Goal: Check status: Check status

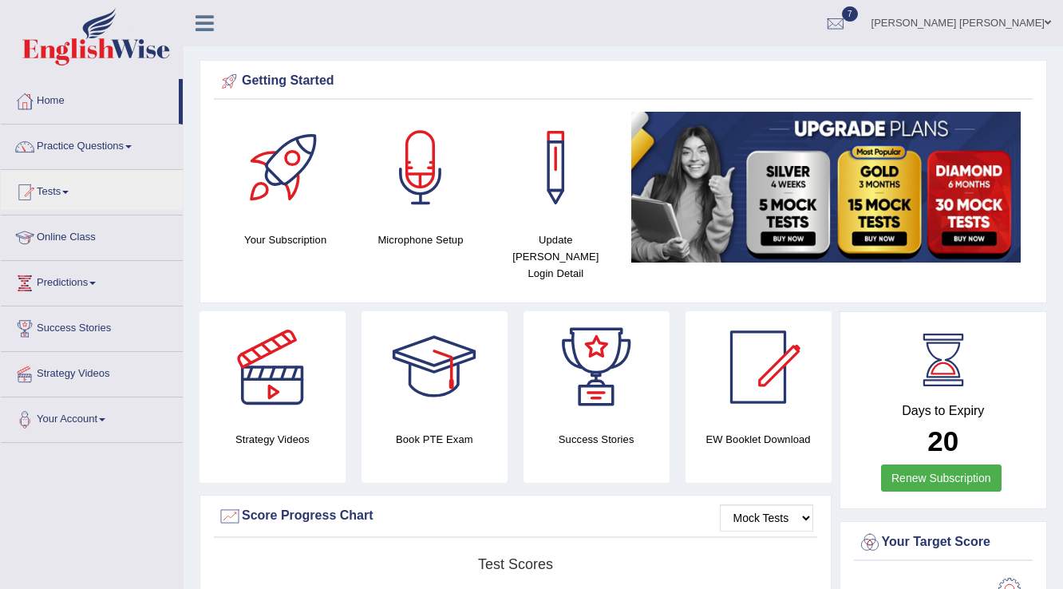
click at [72, 195] on link "Tests" at bounding box center [92, 190] width 182 height 40
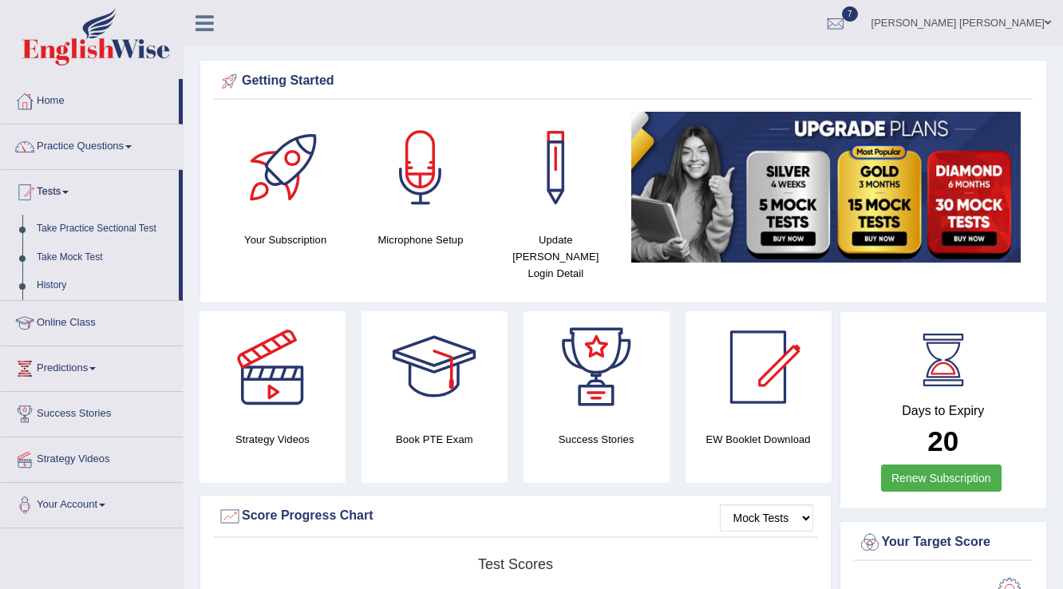
click at [53, 277] on link "History" at bounding box center [104, 285] width 149 height 29
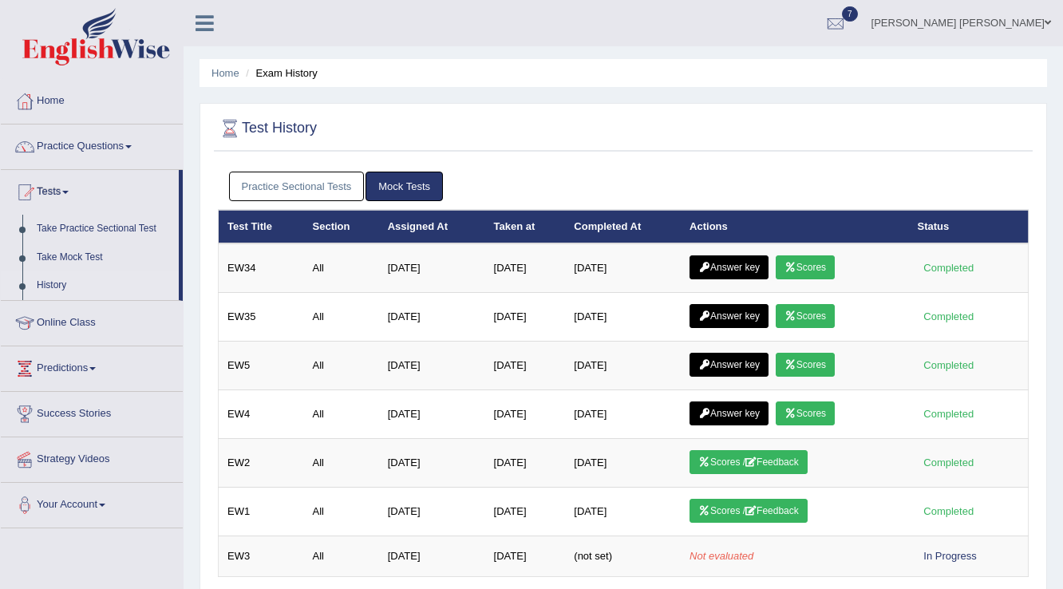
click at [405, 183] on link "Mock Tests" at bounding box center [404, 187] width 77 height 30
click at [409, 185] on link "Mock Tests" at bounding box center [404, 187] width 77 height 30
click at [318, 181] on link "Practice Sectional Tests" at bounding box center [297, 187] width 136 height 30
click at [310, 172] on link "Practice Sectional Tests" at bounding box center [297, 187] width 136 height 30
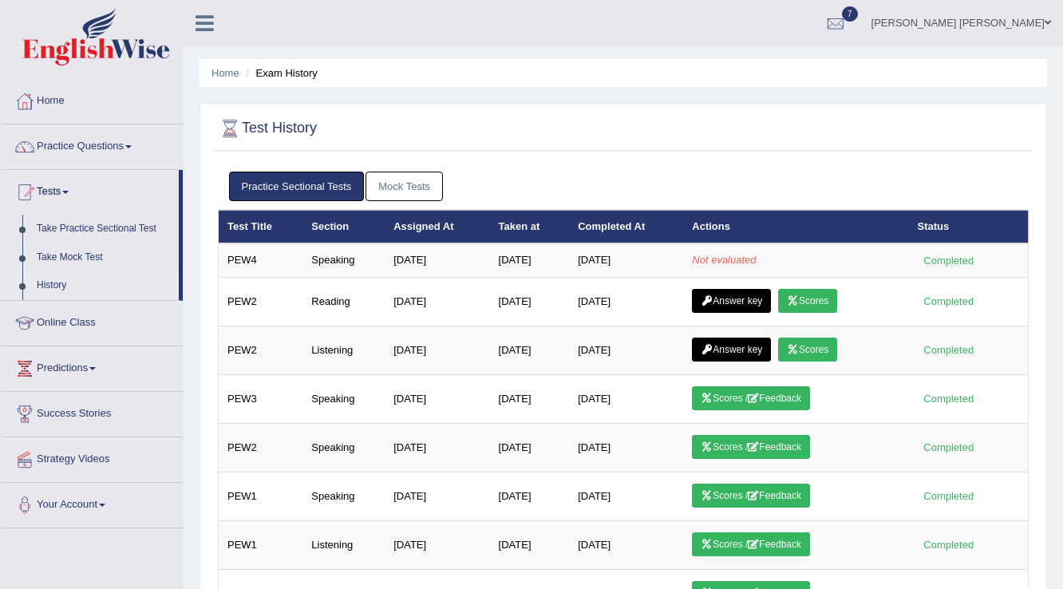
click at [306, 192] on link "Practice Sectional Tests" at bounding box center [297, 187] width 136 height 30
click at [405, 184] on link "Mock Tests" at bounding box center [404, 187] width 77 height 30
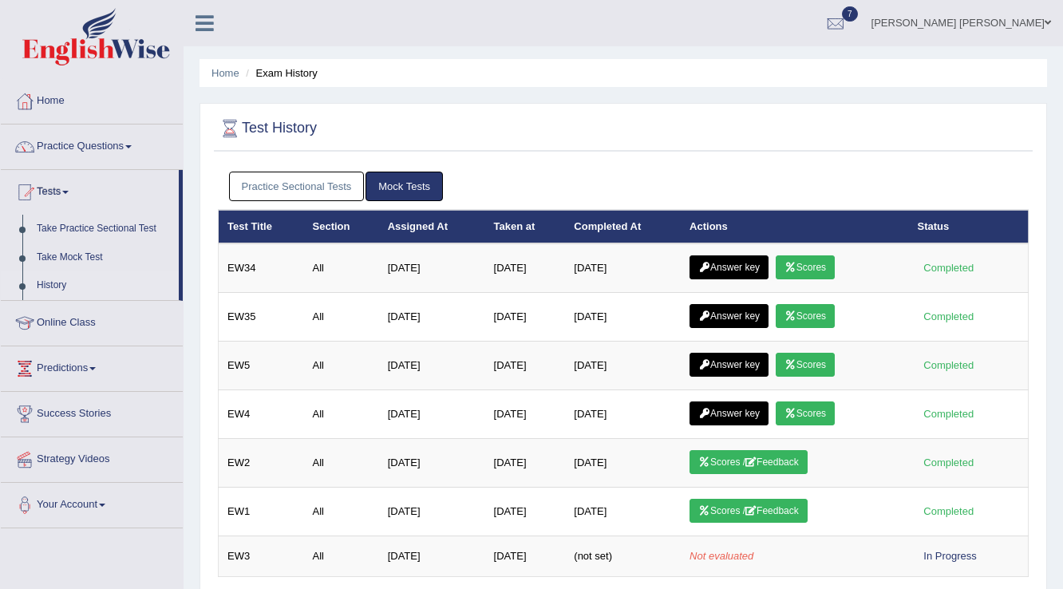
click at [344, 180] on link "Practice Sectional Tests" at bounding box center [297, 187] width 136 height 30
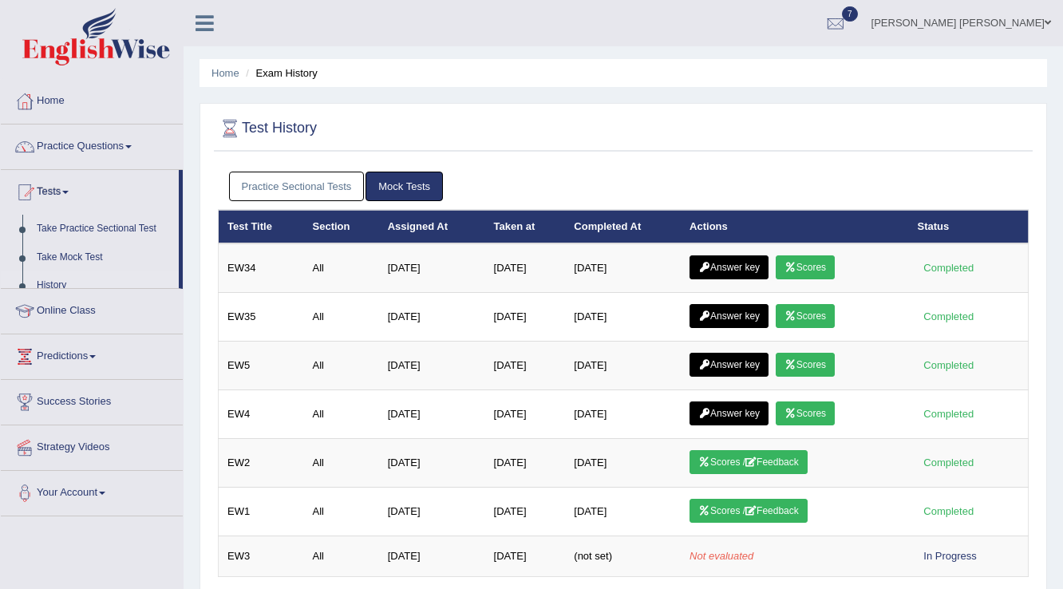
click at [310, 180] on link "Practice Sectional Tests" at bounding box center [297, 187] width 136 height 30
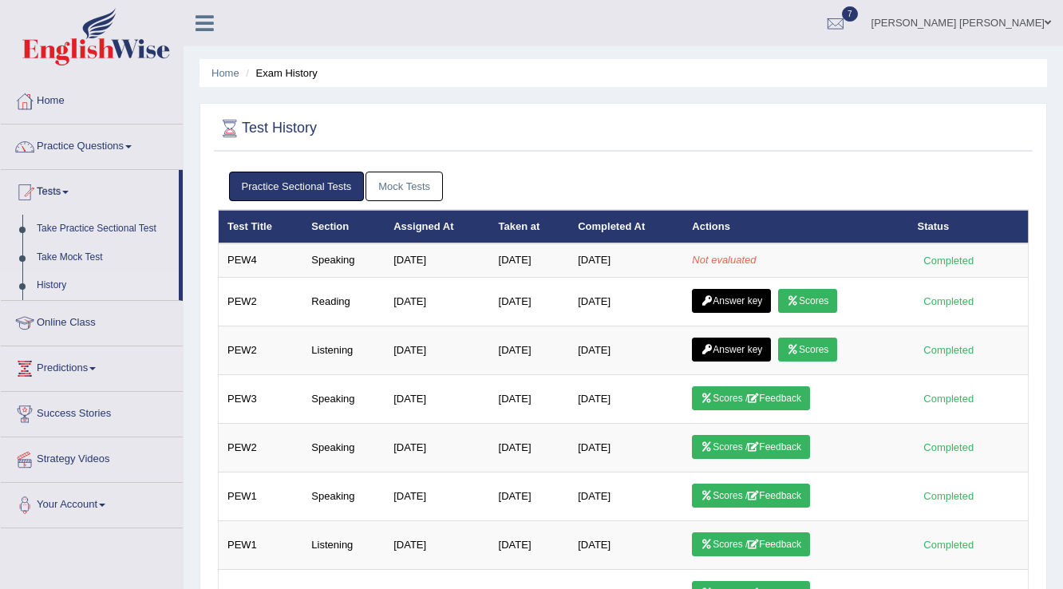
click at [311, 188] on link "Practice Sectional Tests" at bounding box center [297, 187] width 136 height 30
click at [377, 194] on link "Mock Tests" at bounding box center [404, 187] width 77 height 30
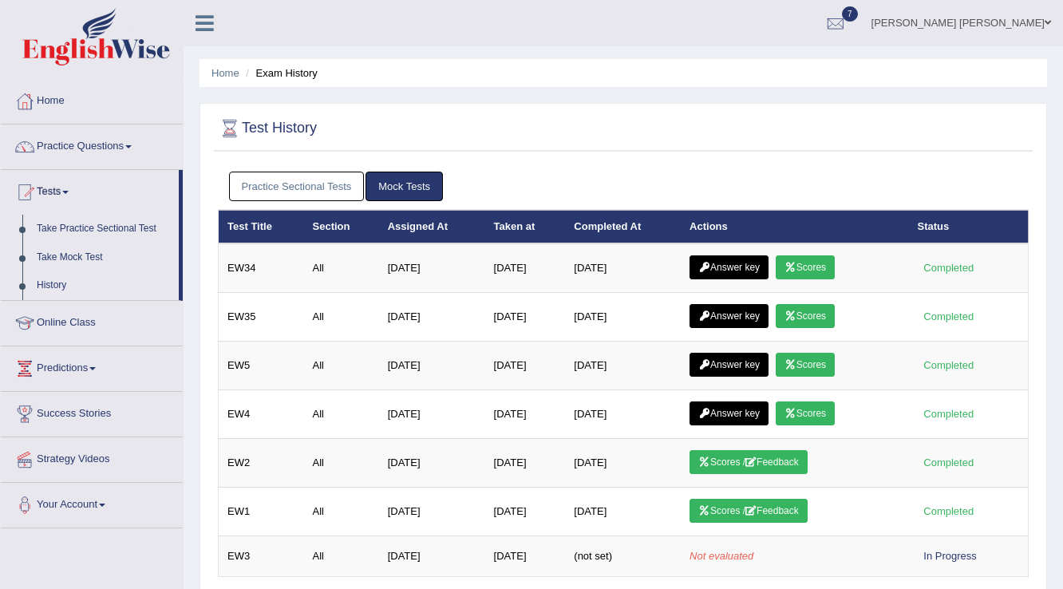
click at [330, 187] on link "Practice Sectional Tests" at bounding box center [297, 187] width 136 height 30
click at [326, 181] on link "Practice Sectional Tests" at bounding box center [297, 187] width 136 height 30
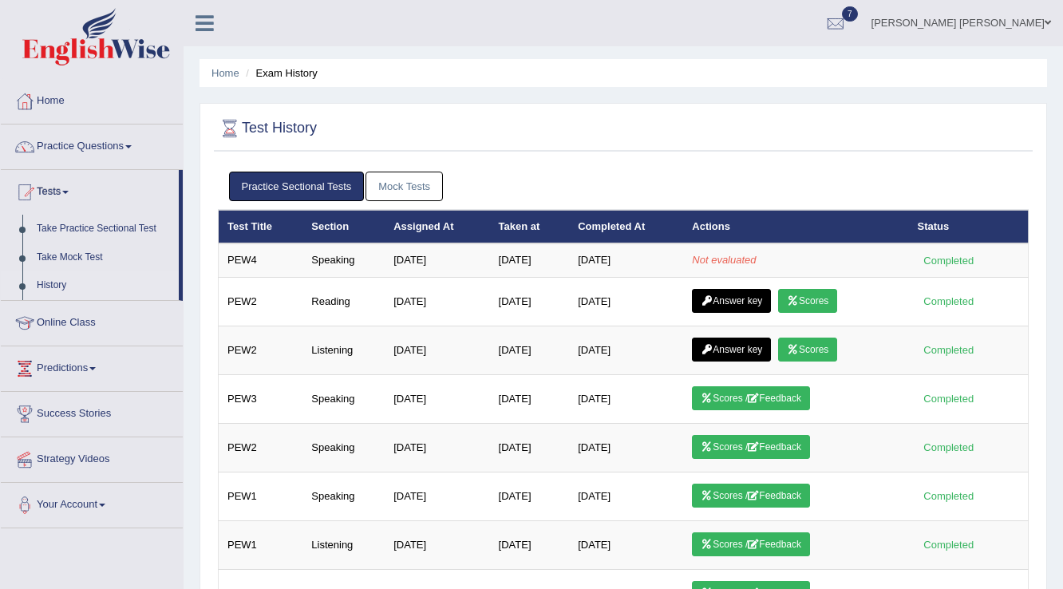
click at [386, 188] on link "Mock Tests" at bounding box center [404, 187] width 77 height 30
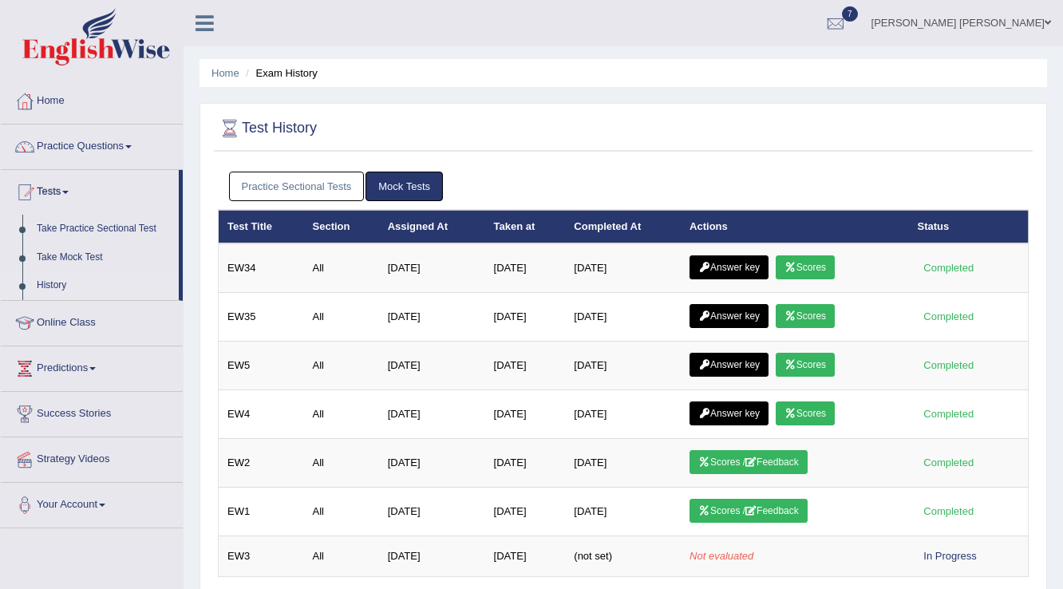
click at [335, 183] on link "Practice Sectional Tests" at bounding box center [297, 187] width 136 height 30
click at [319, 185] on link "Practice Sectional Tests" at bounding box center [297, 187] width 136 height 30
click at [316, 189] on link "Practice Sectional Tests" at bounding box center [297, 187] width 136 height 30
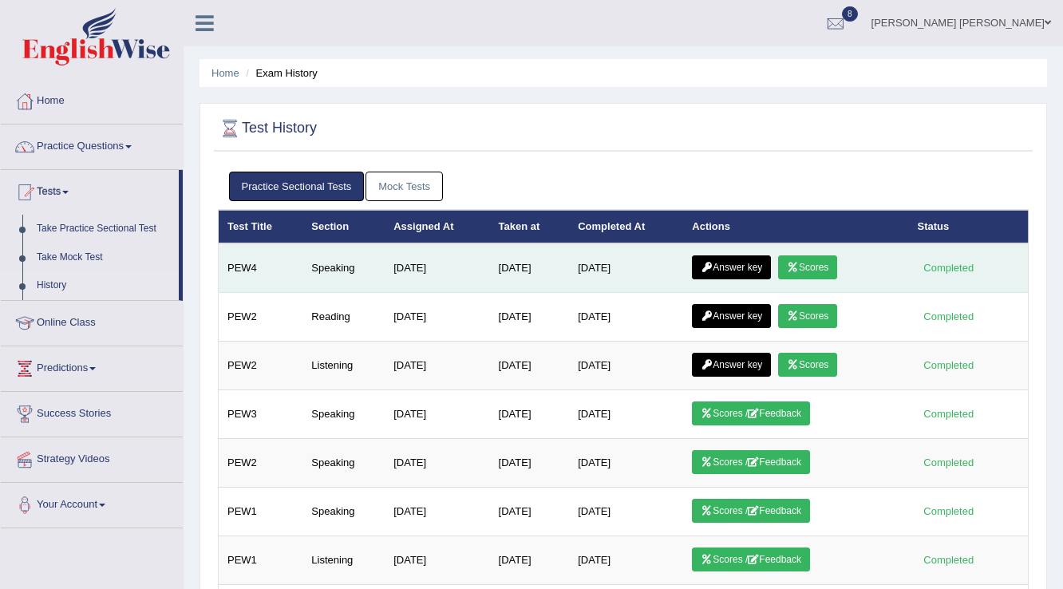
click at [753, 262] on link "Answer key" at bounding box center [731, 267] width 79 height 24
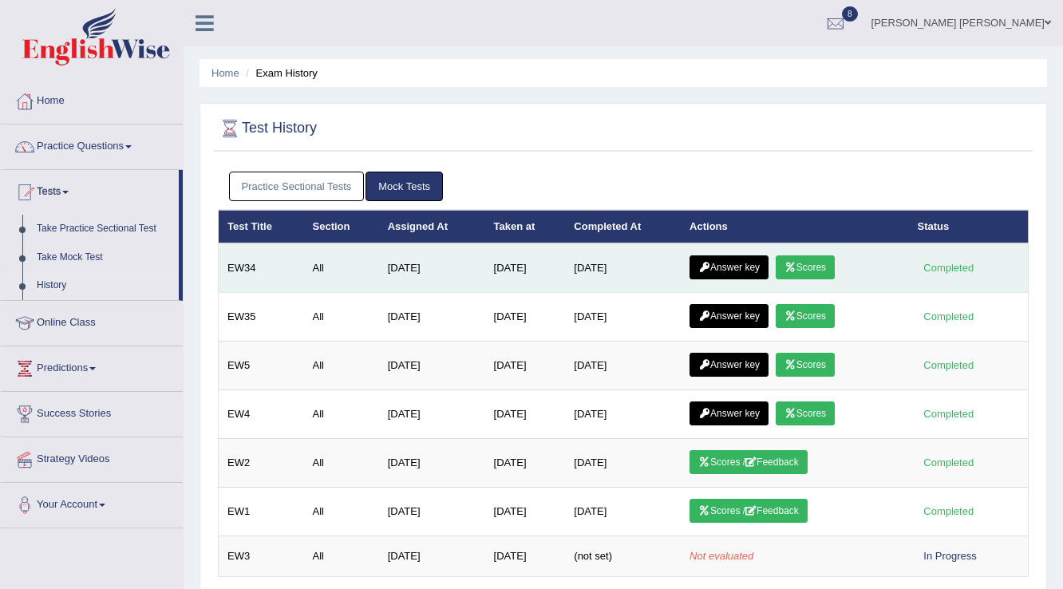
click at [814, 269] on link "Scores" at bounding box center [805, 267] width 59 height 24
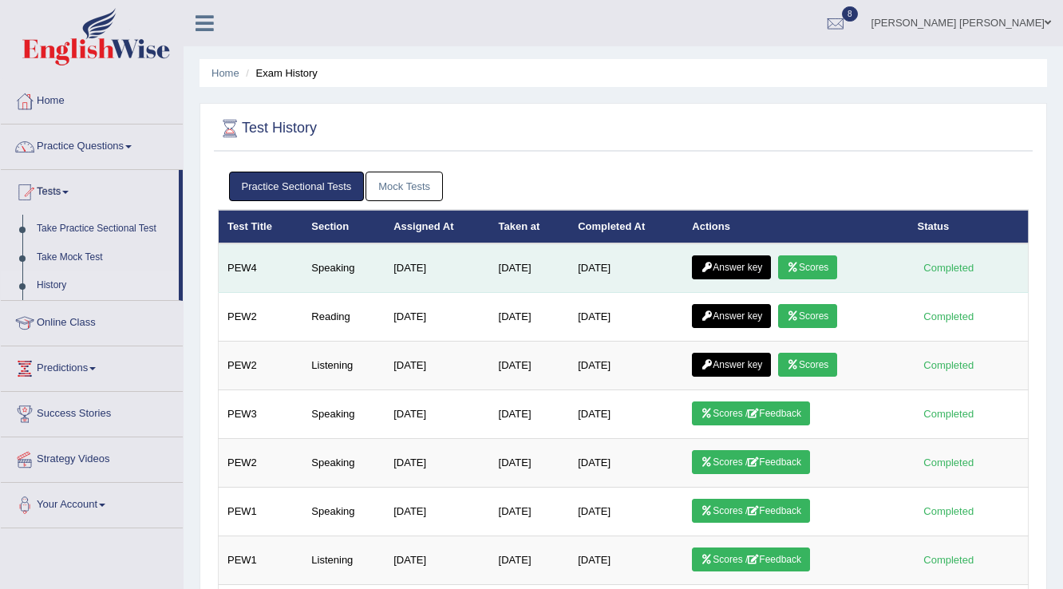
click at [811, 271] on link "Scores" at bounding box center [807, 267] width 59 height 24
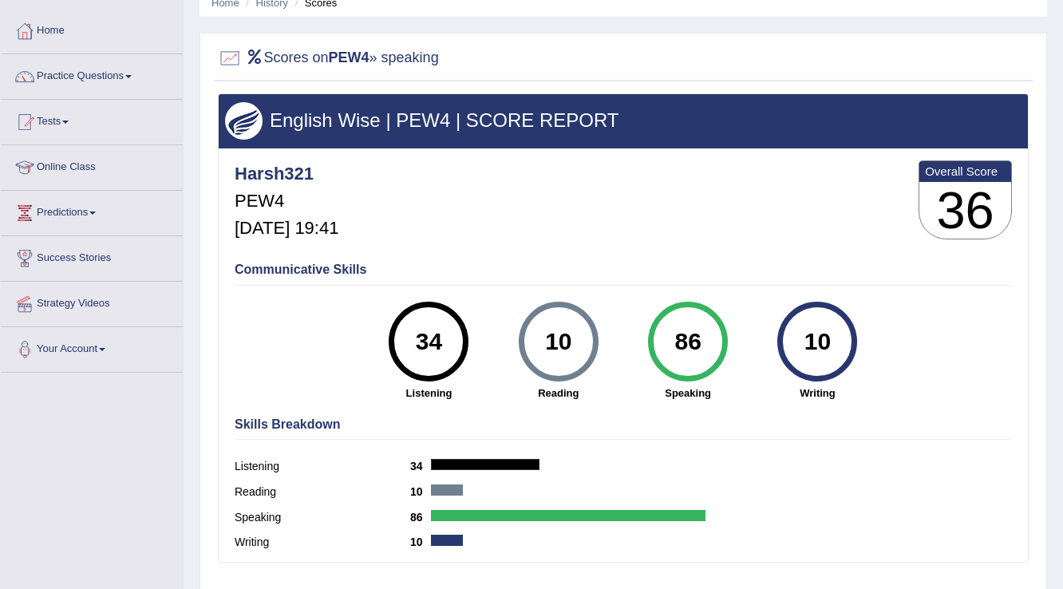
scroll to position [128, 0]
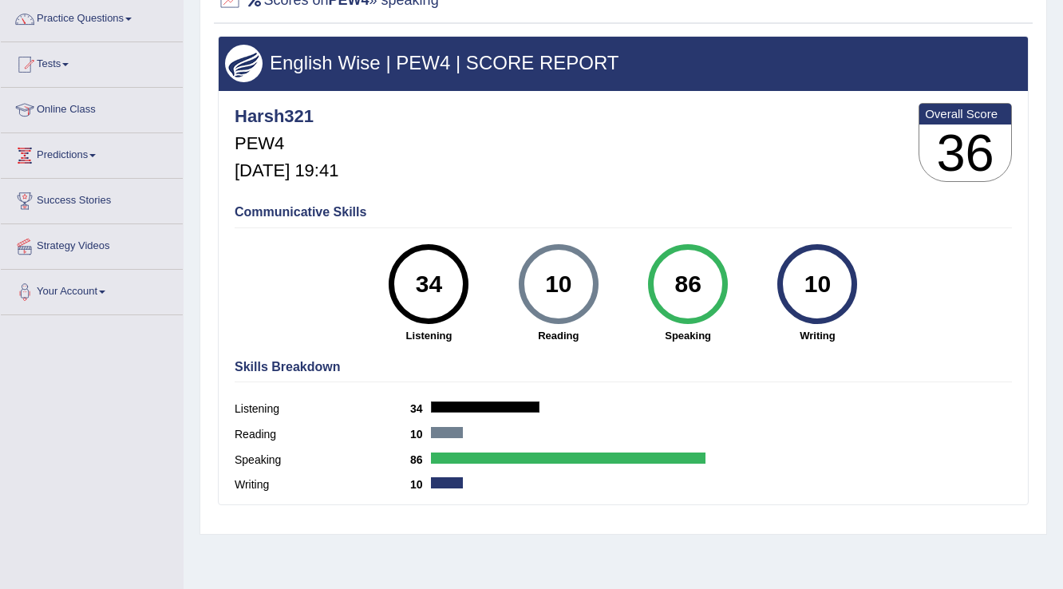
click at [776, 342] on strong "Writing" at bounding box center [817, 335] width 113 height 15
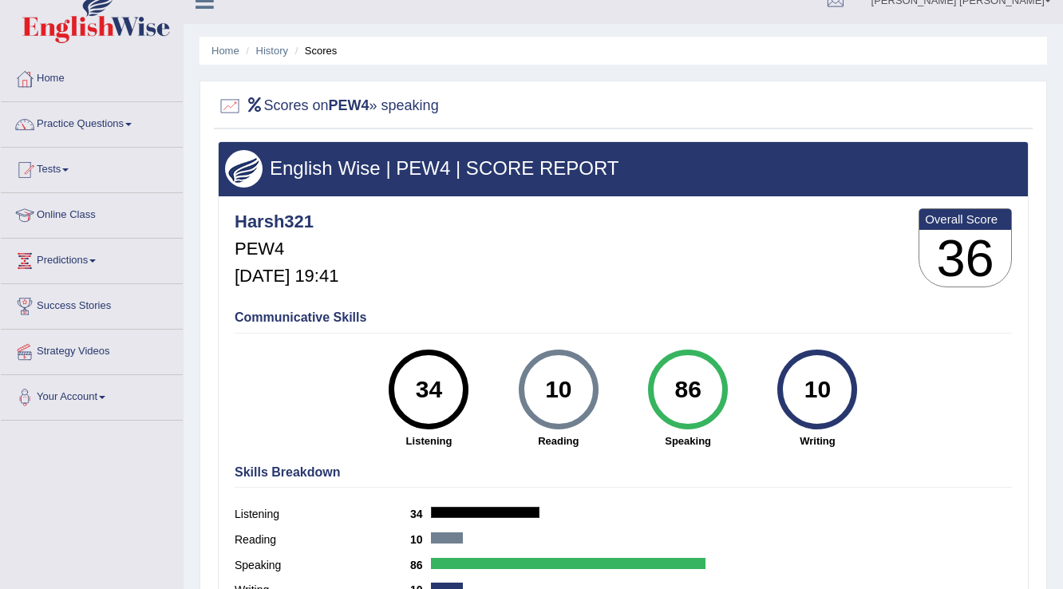
scroll to position [0, 0]
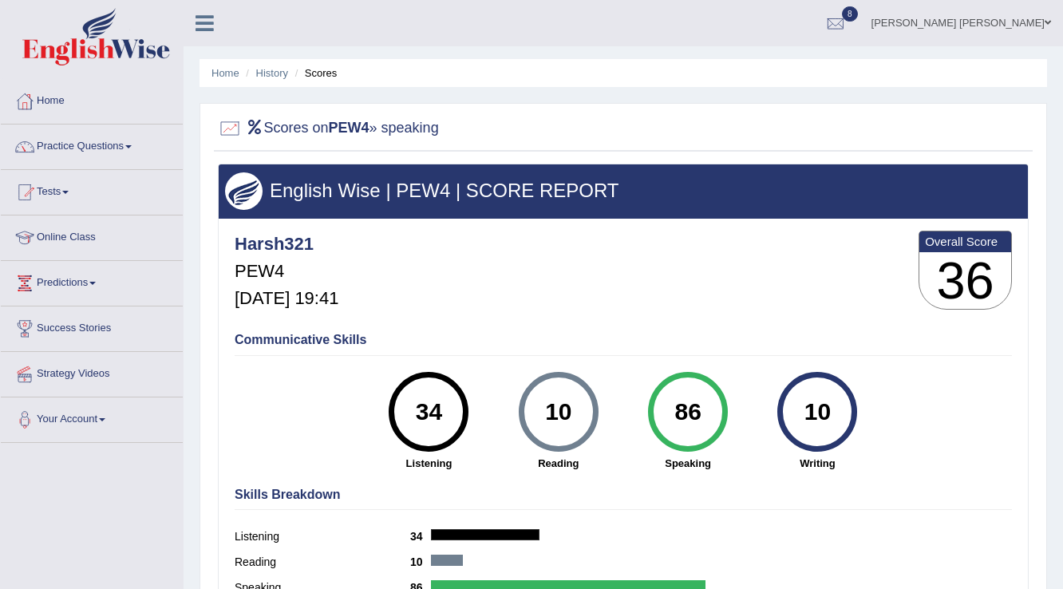
click at [127, 144] on link "Practice Questions" at bounding box center [92, 145] width 182 height 40
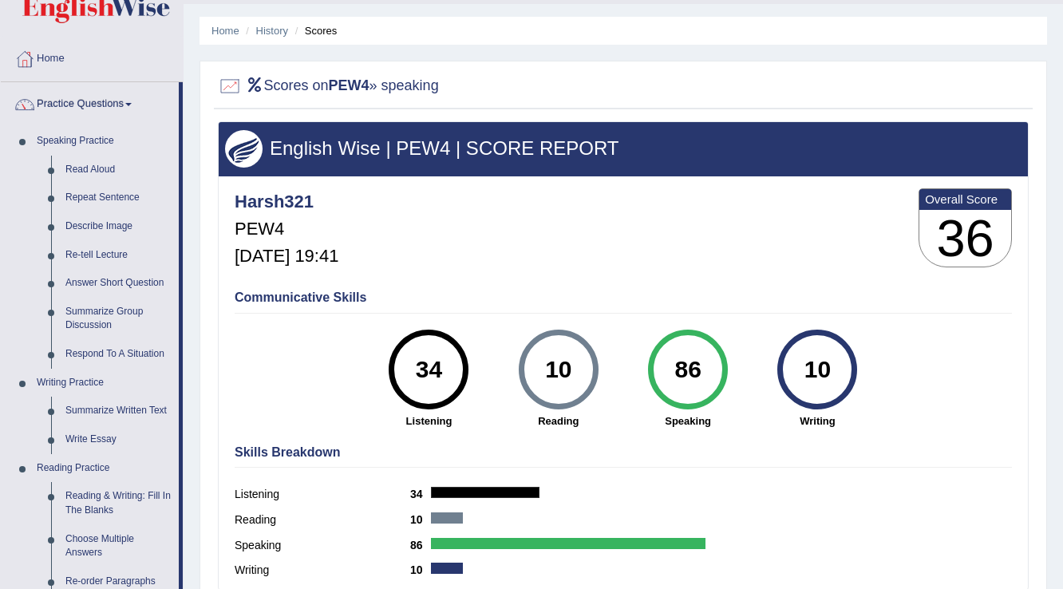
scroll to position [64, 0]
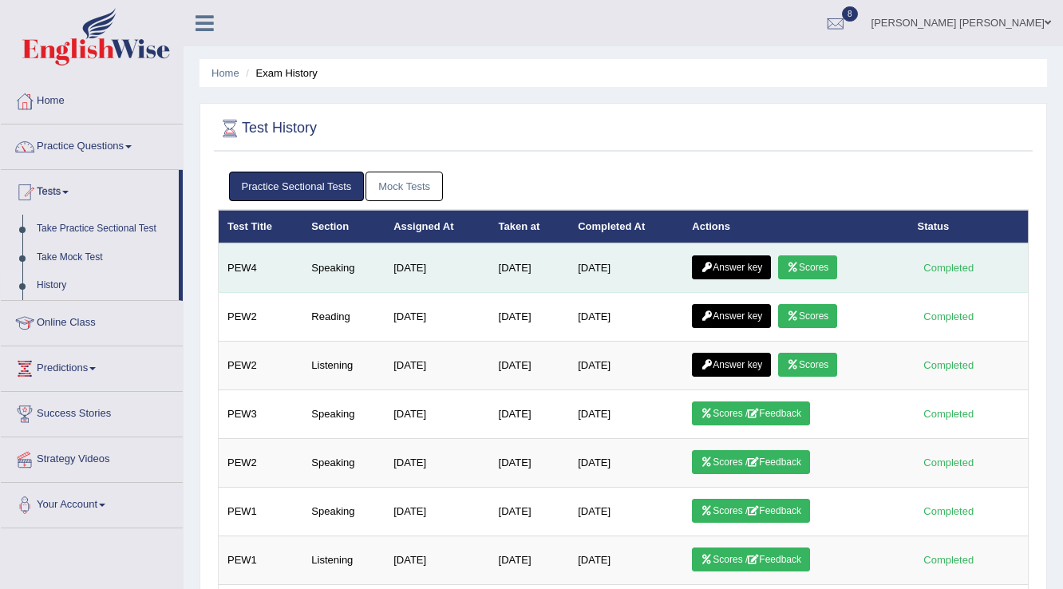
click at [741, 270] on link "Answer key" at bounding box center [731, 267] width 79 height 24
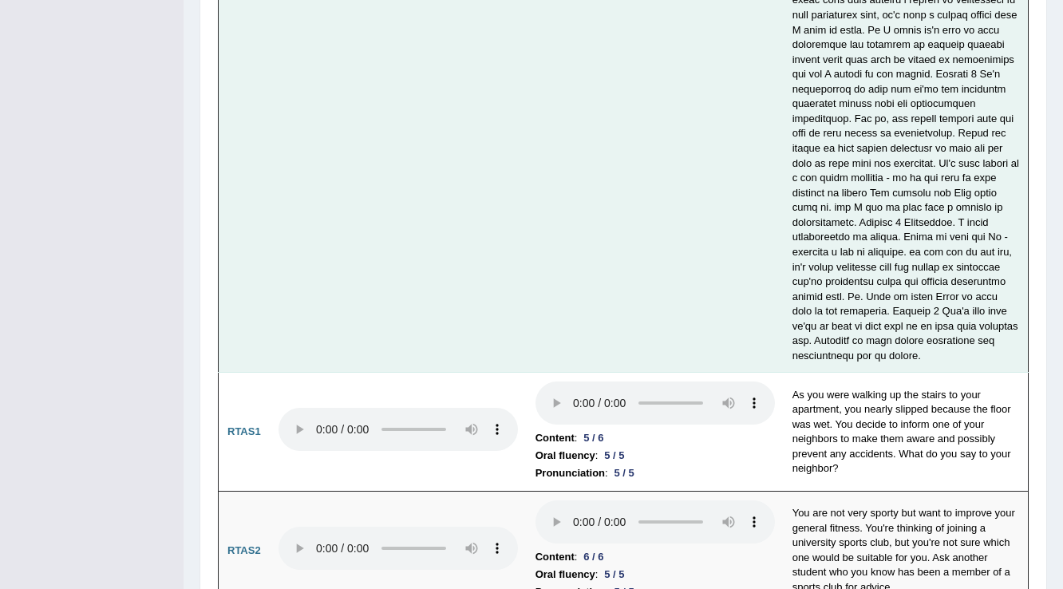
scroll to position [5362, 0]
